Goal: Download file/media

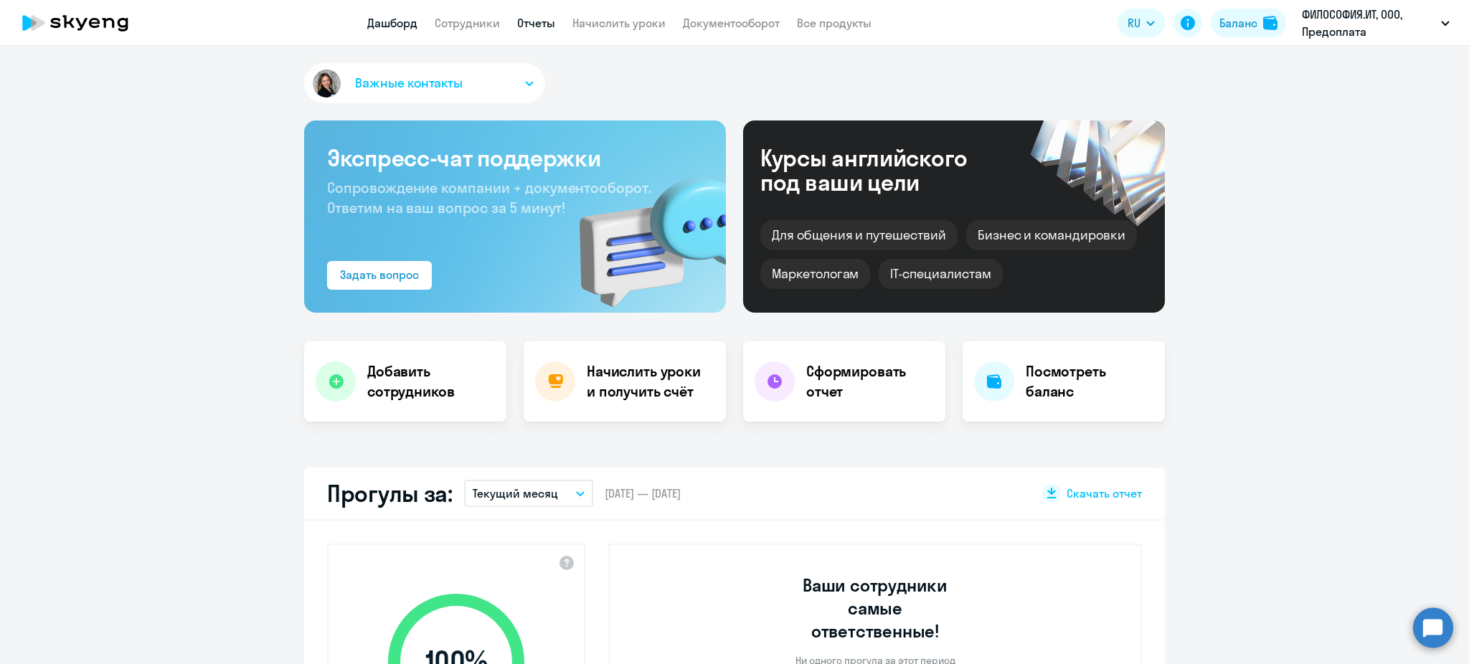
select select "30"
click at [528, 27] on link "Отчеты" at bounding box center [536, 23] width 38 height 14
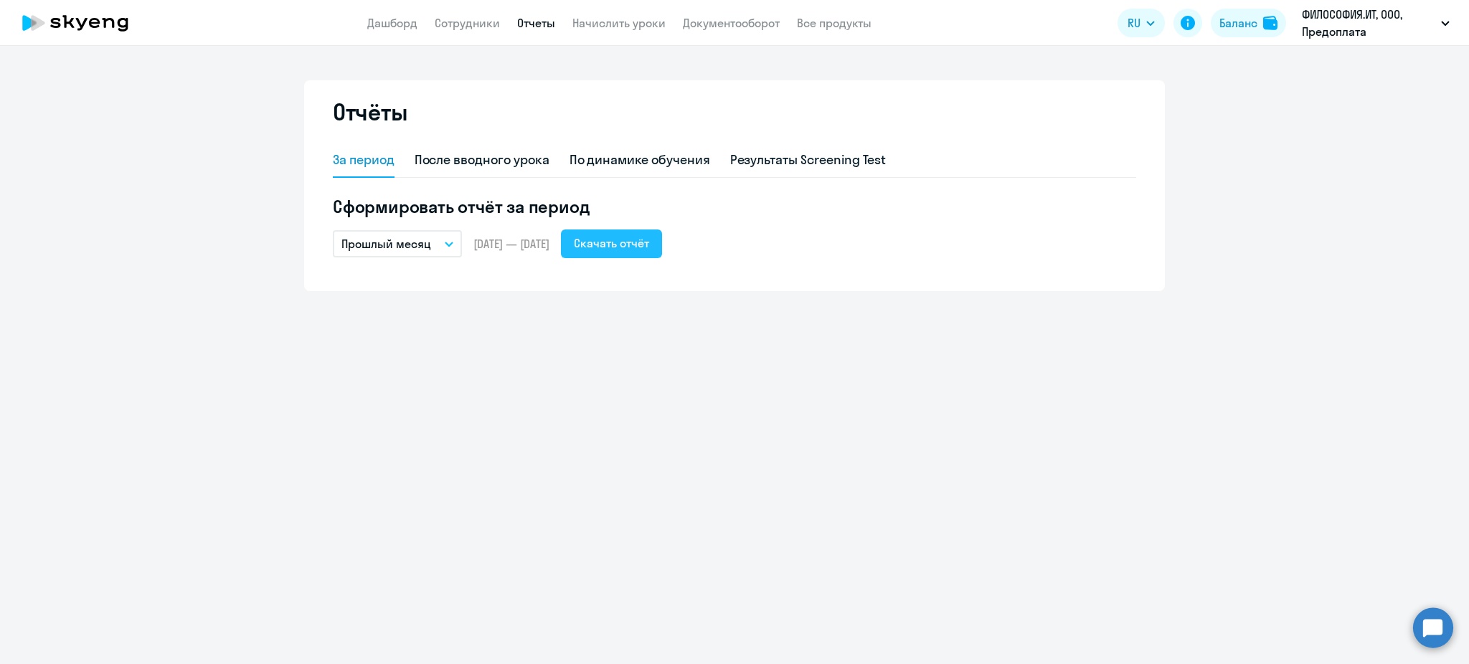
click at [649, 251] on div "Скачать отчёт" at bounding box center [611, 243] width 75 height 17
click at [706, 19] on link "Документооборот" at bounding box center [731, 23] width 97 height 14
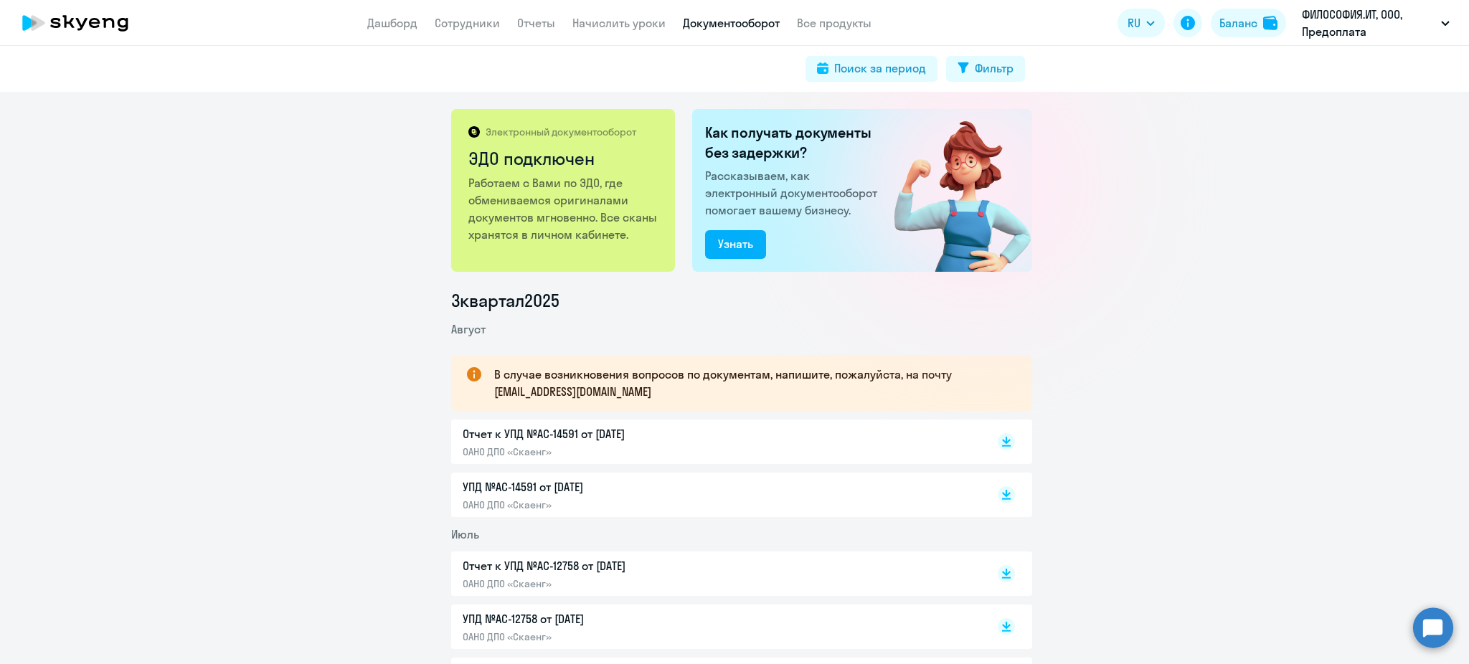
click at [535, 439] on p "Отчет к УПД №AC-14591 от [DATE]" at bounding box center [613, 433] width 301 height 17
